Goal: Register for event/course

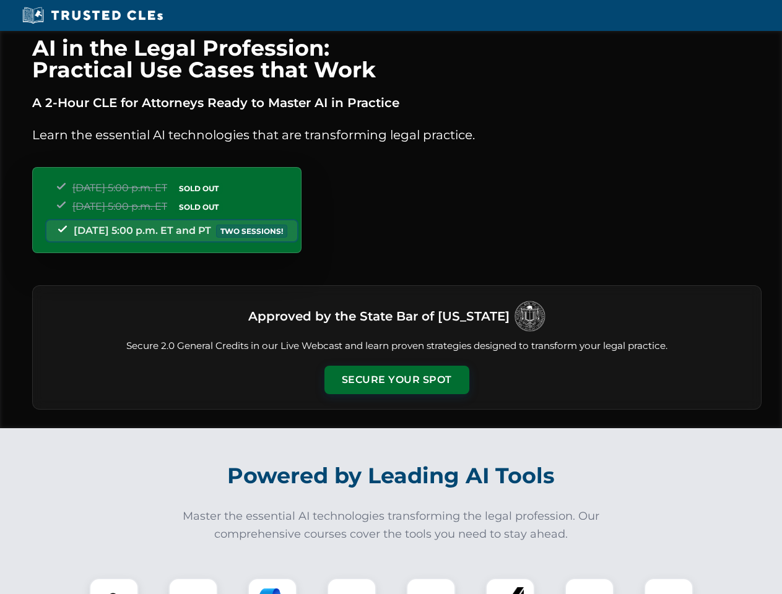
click at [396, 380] on button "Secure Your Spot" at bounding box center [396, 380] width 145 height 28
click at [114, 586] on img at bounding box center [114, 603] width 36 height 36
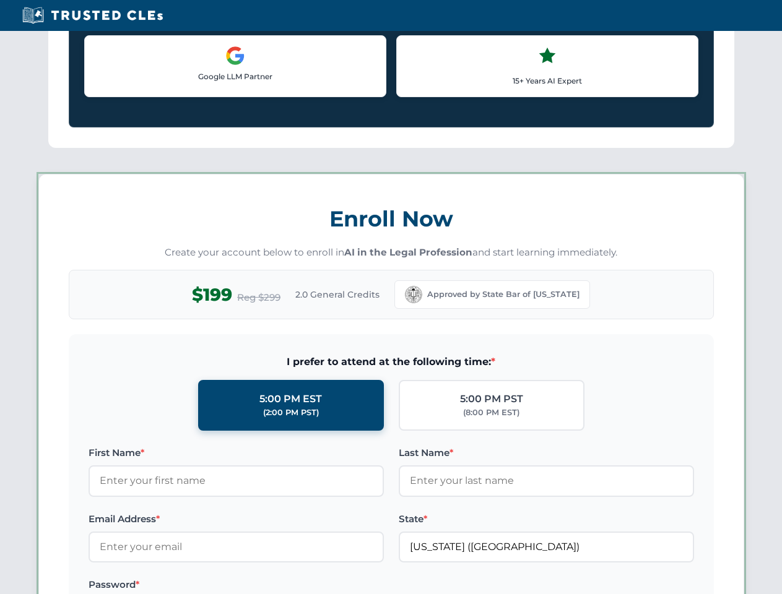
click at [272, 586] on label "Password *" at bounding box center [236, 585] width 295 height 15
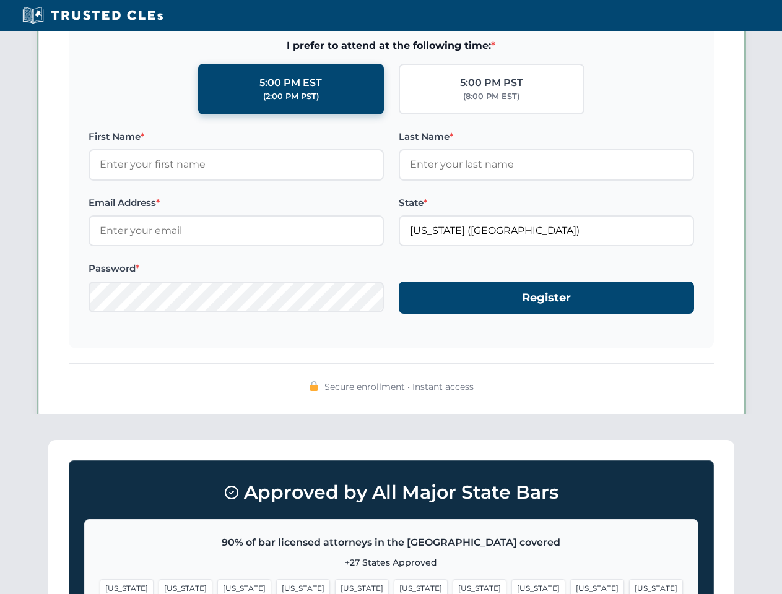
click at [570, 586] on span "[US_STATE]" at bounding box center [597, 589] width 54 height 18
